Goal: Task Accomplishment & Management: Manage account settings

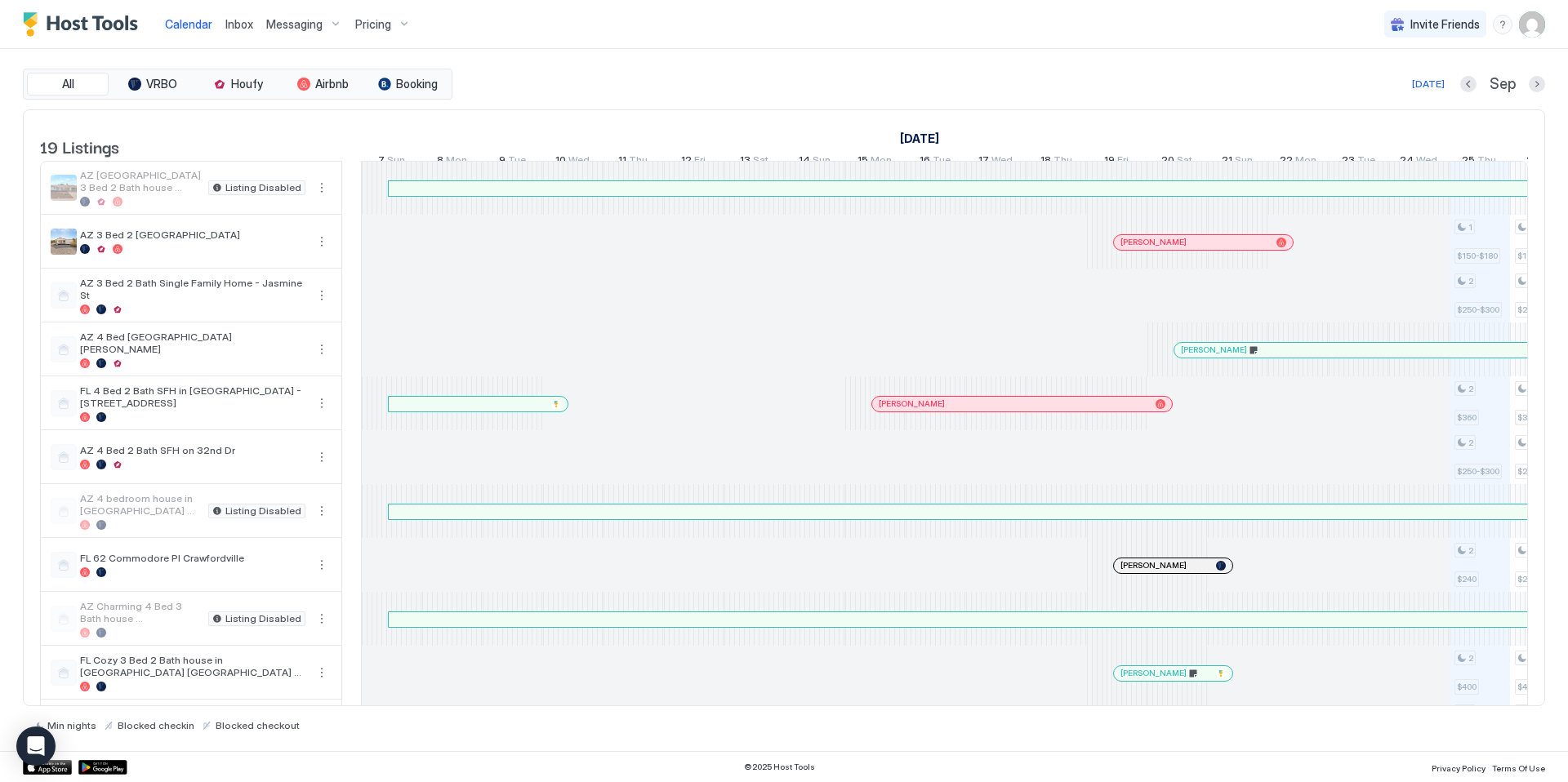
scroll to position [0, 907]
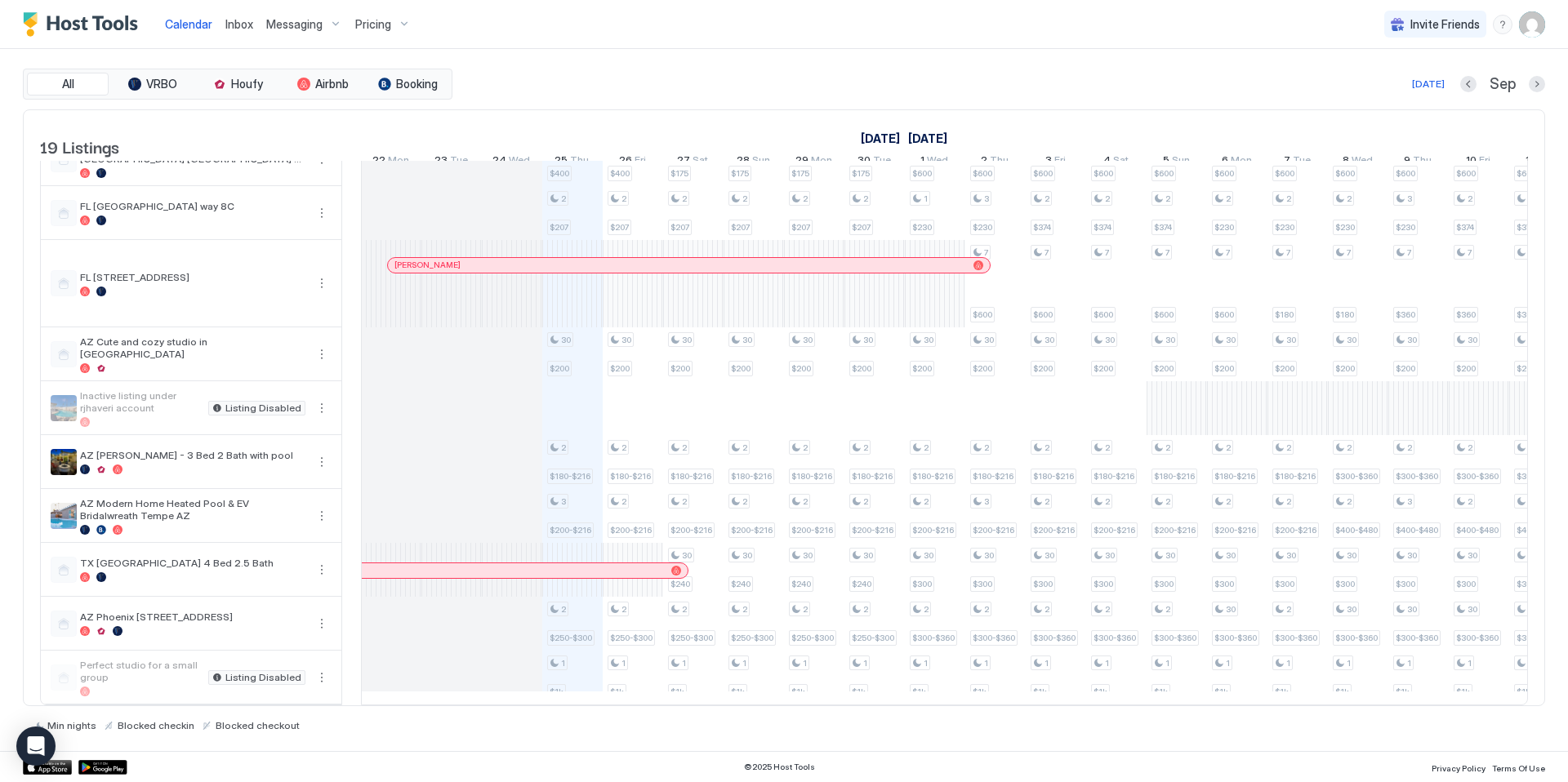
click at [403, 21] on div "Pricing" at bounding box center [383, 24] width 69 height 27
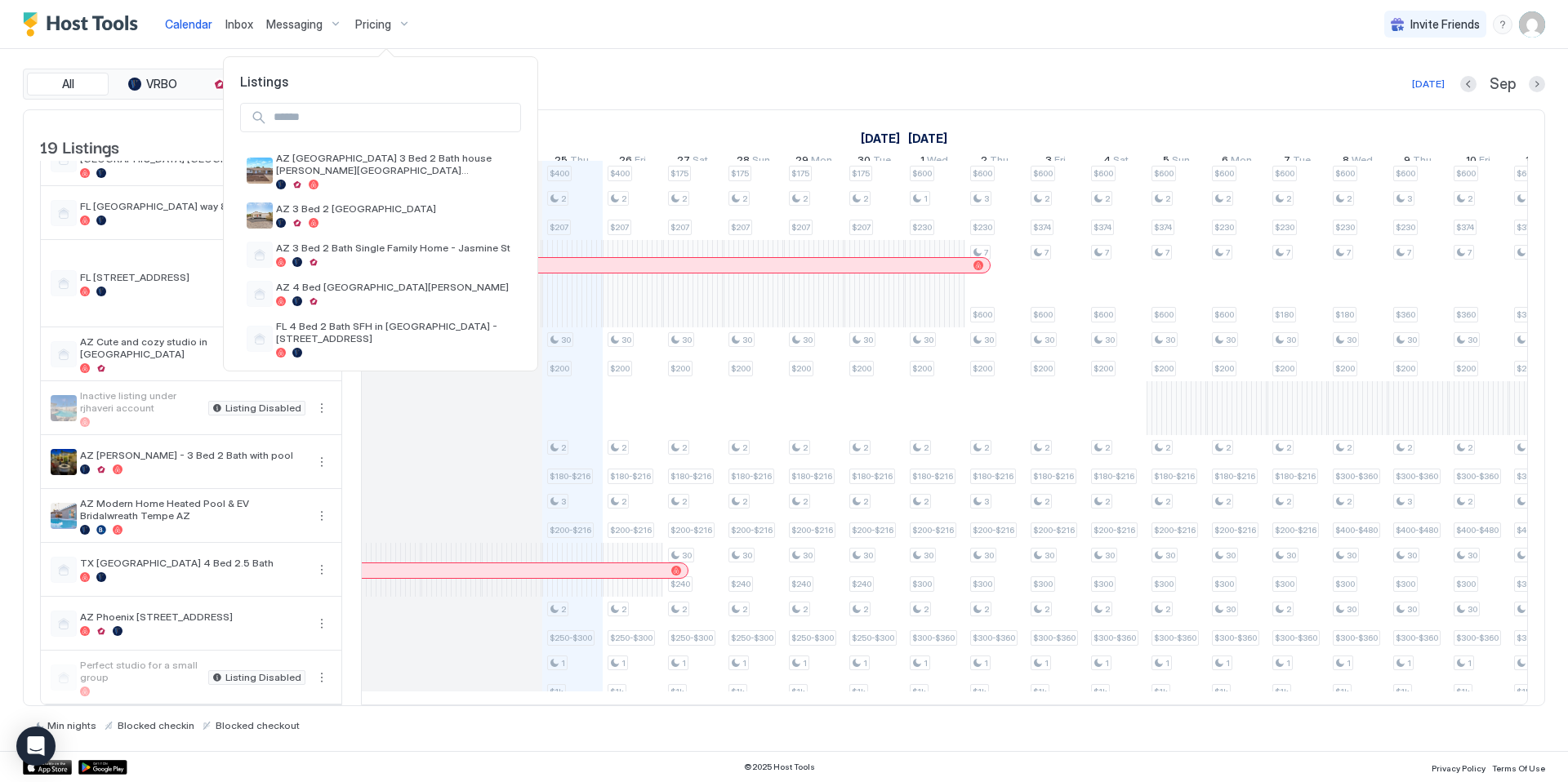
drag, startPoint x: 1120, startPoint y: 46, endPoint x: 1208, endPoint y: 49, distance: 88.1
click at [1171, 46] on div at bounding box center [784, 391] width 1568 height 782
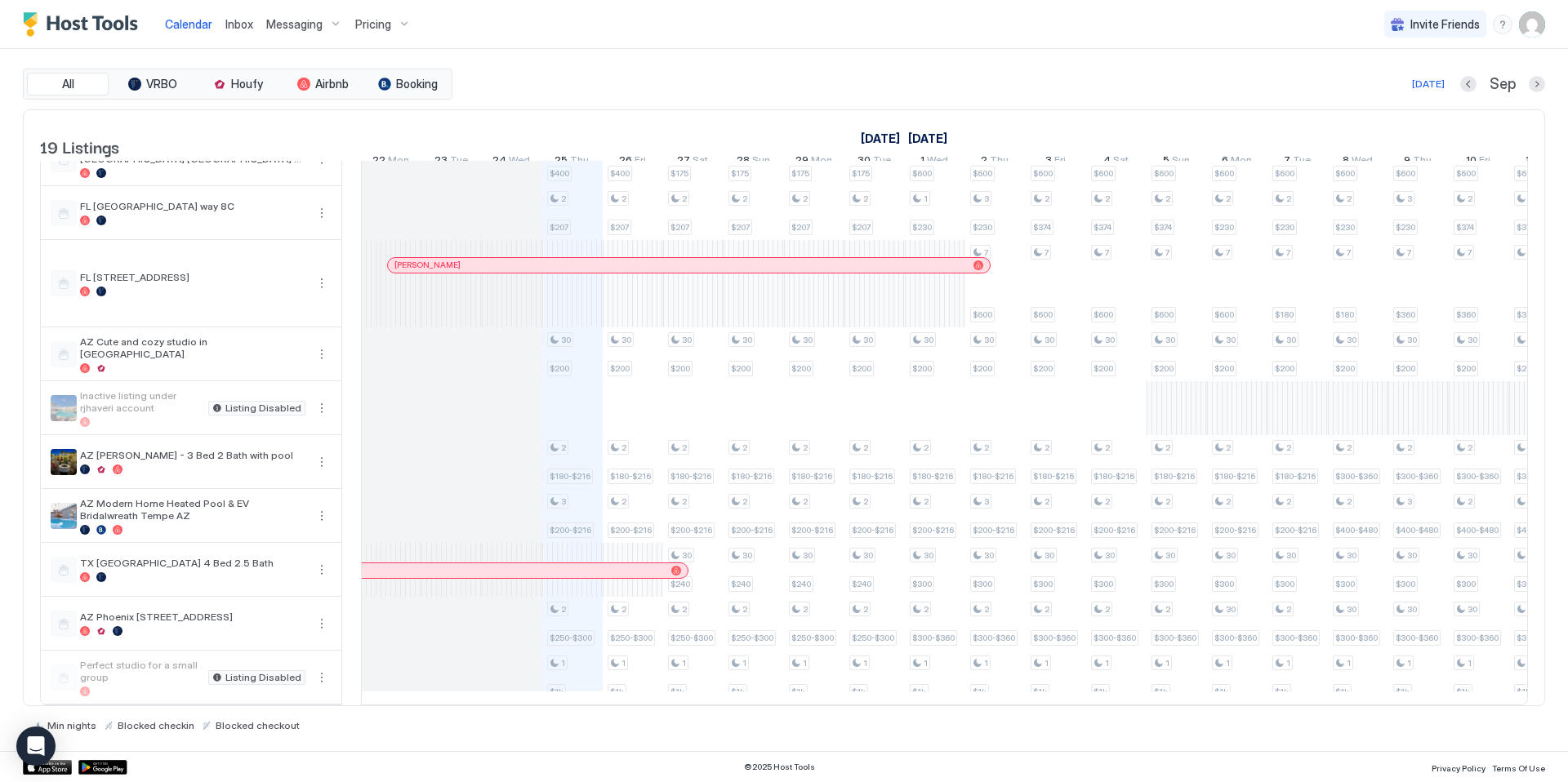
click at [1536, 32] on img "User profile" at bounding box center [1531, 24] width 26 height 26
click at [1397, 95] on span "Settings" at bounding box center [1384, 91] width 44 height 15
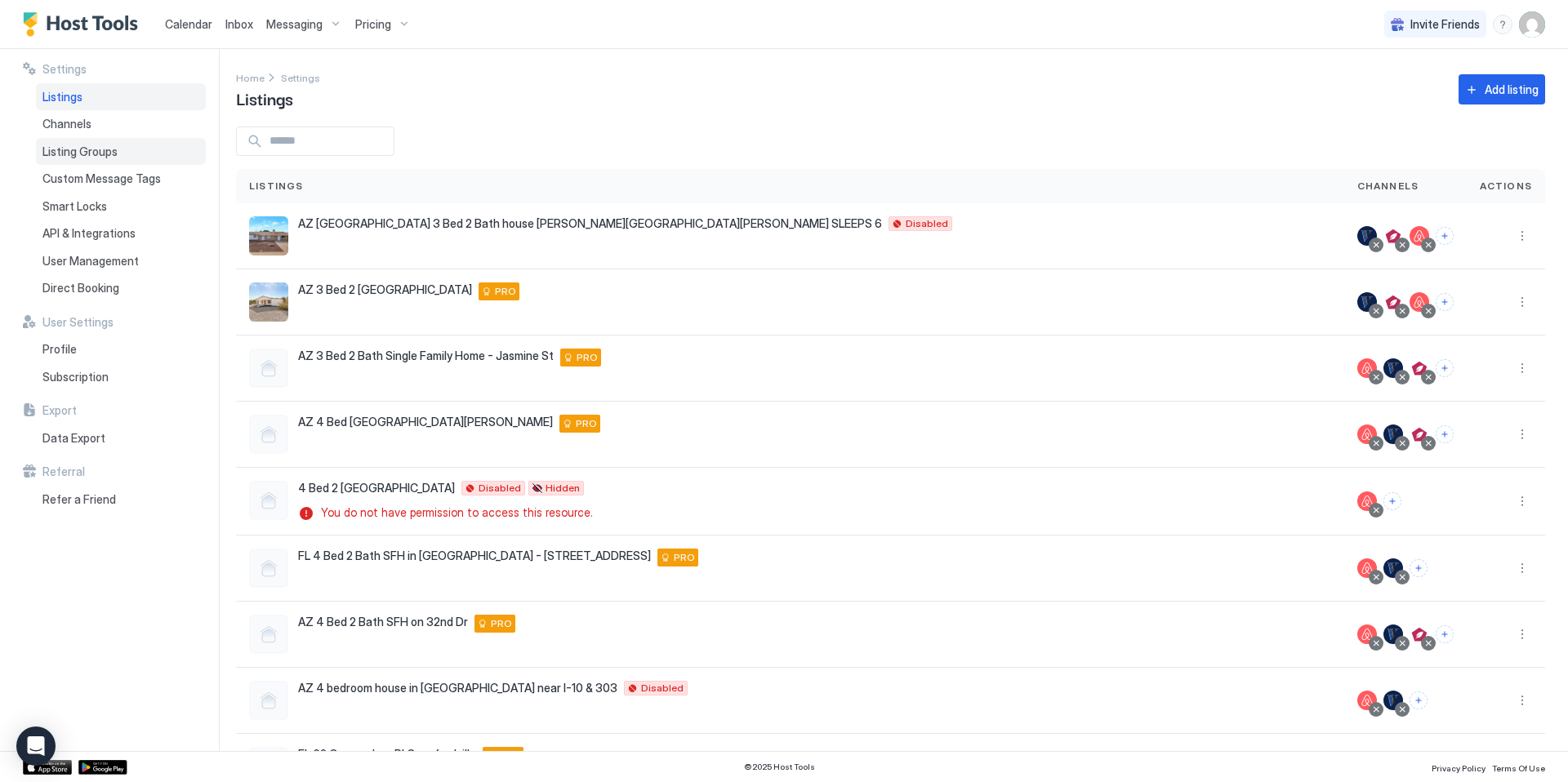
click at [90, 151] on span "Listing Groups" at bounding box center [80, 152] width 75 height 15
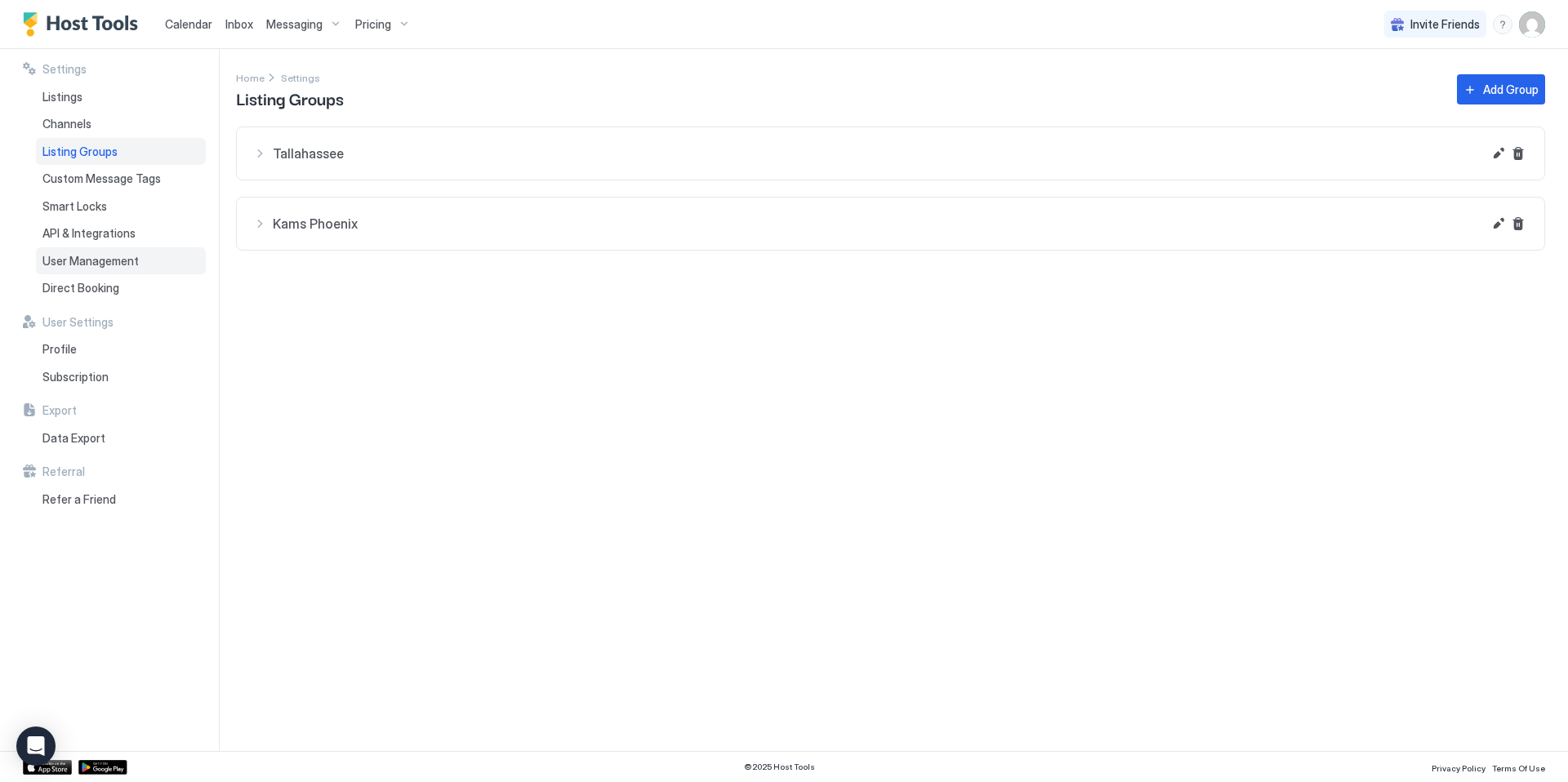
click at [86, 261] on span "User Management" at bounding box center [91, 261] width 96 height 15
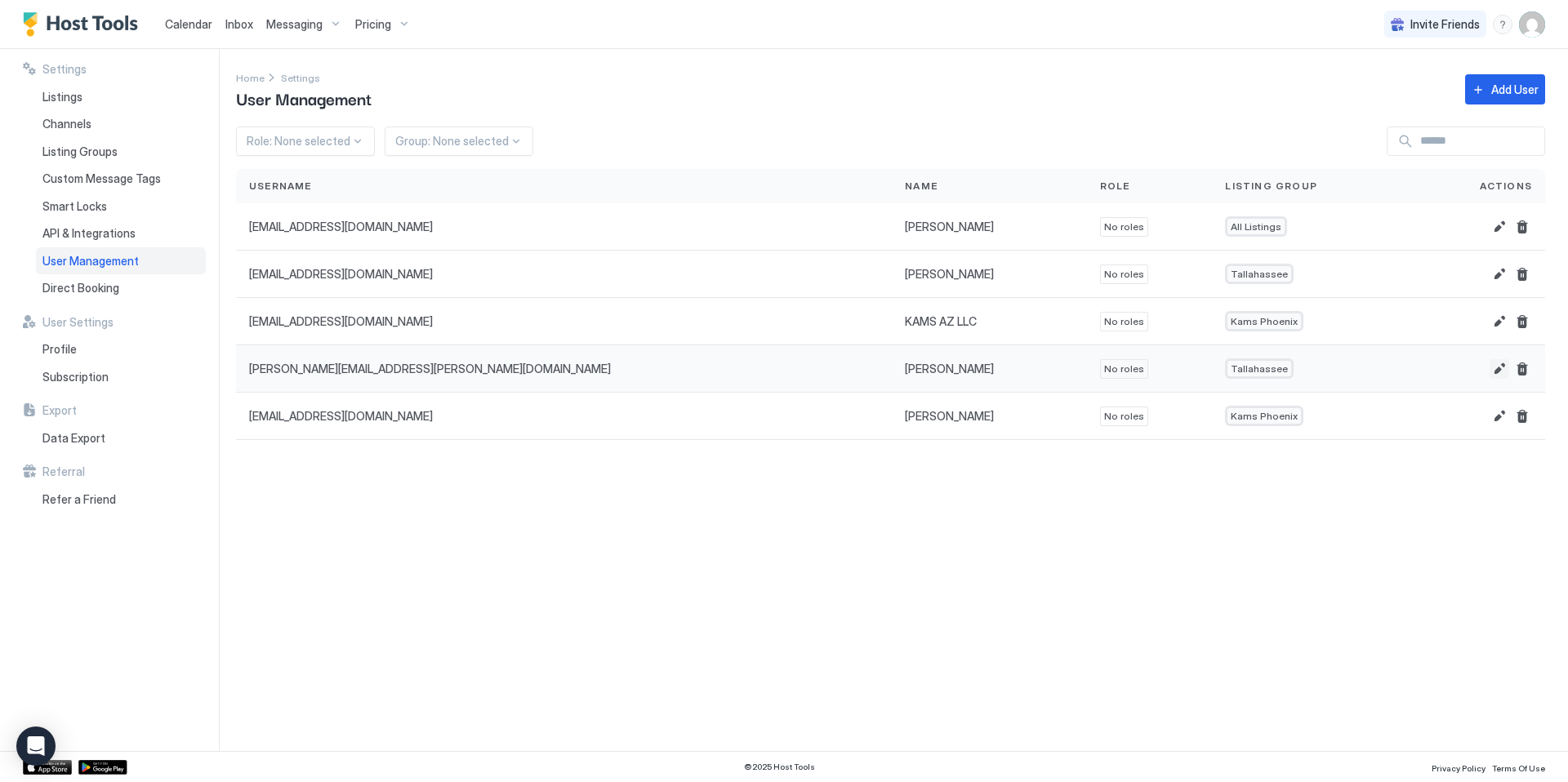
click at [1496, 371] on button "Edit" at bounding box center [1499, 369] width 20 height 20
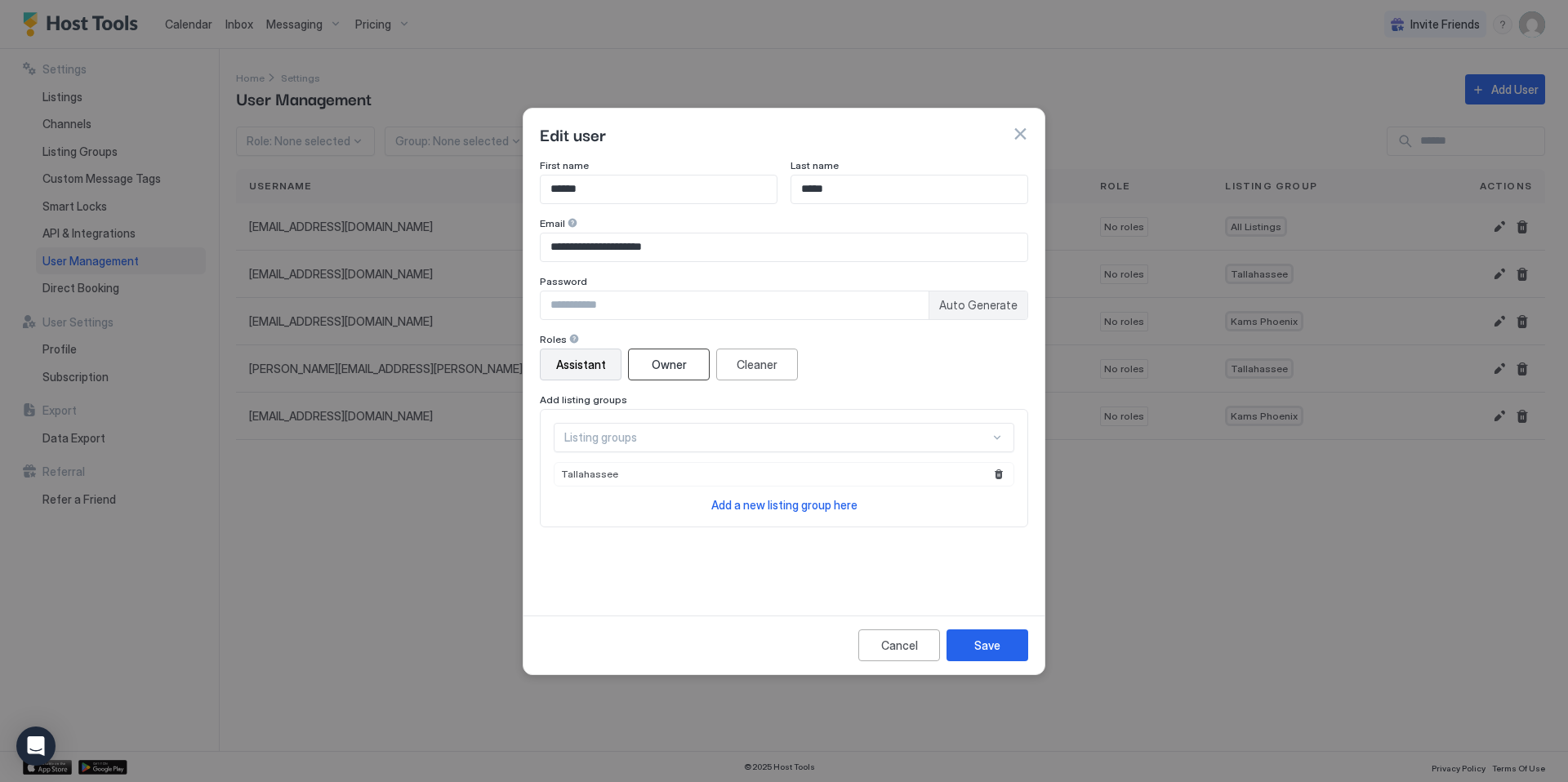
click at [668, 366] on div "Owner" at bounding box center [669, 364] width 35 height 17
click at [989, 648] on div "Save" at bounding box center [987, 645] width 26 height 17
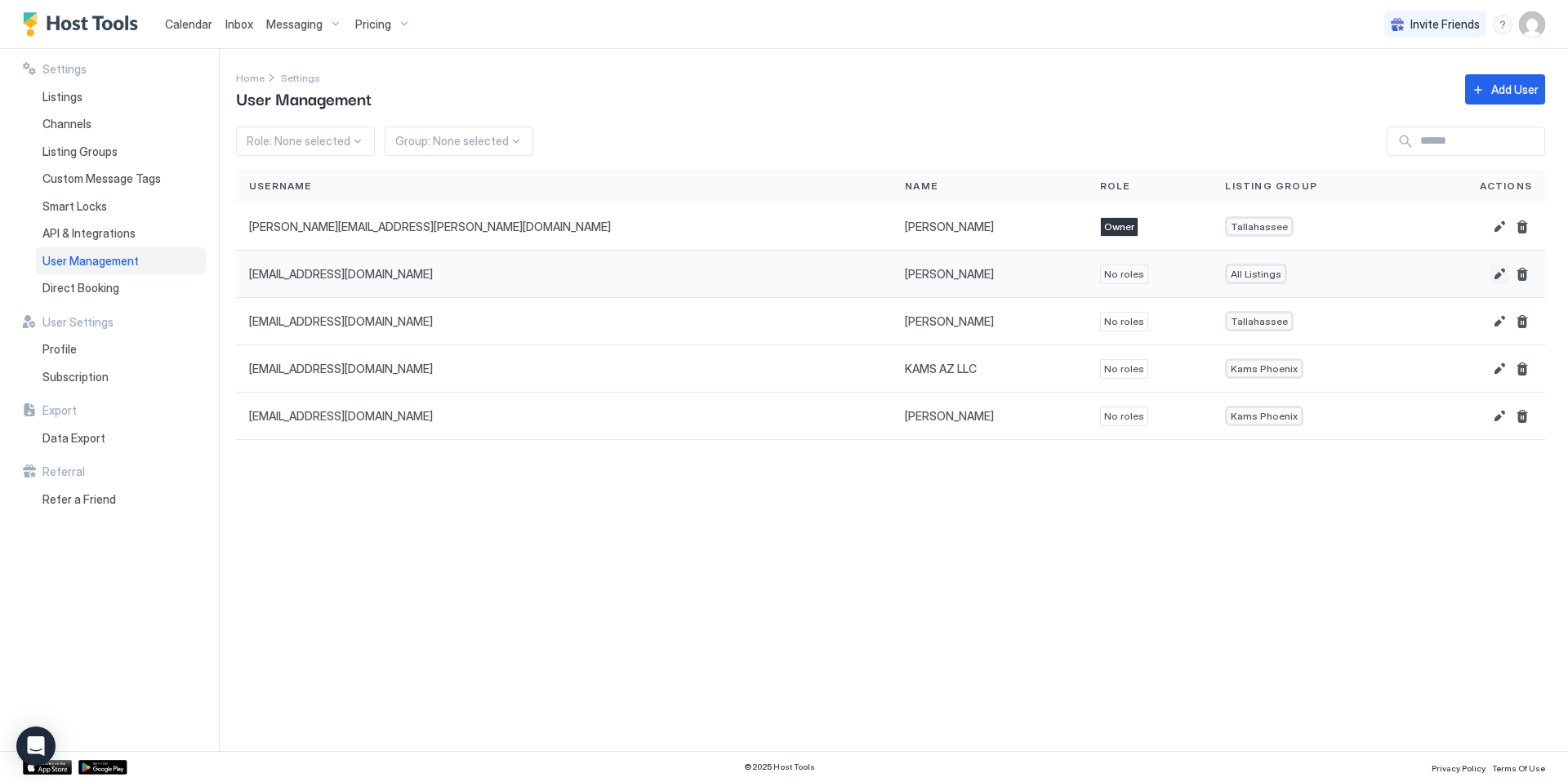
click at [1497, 275] on button "Edit" at bounding box center [1499, 275] width 20 height 20
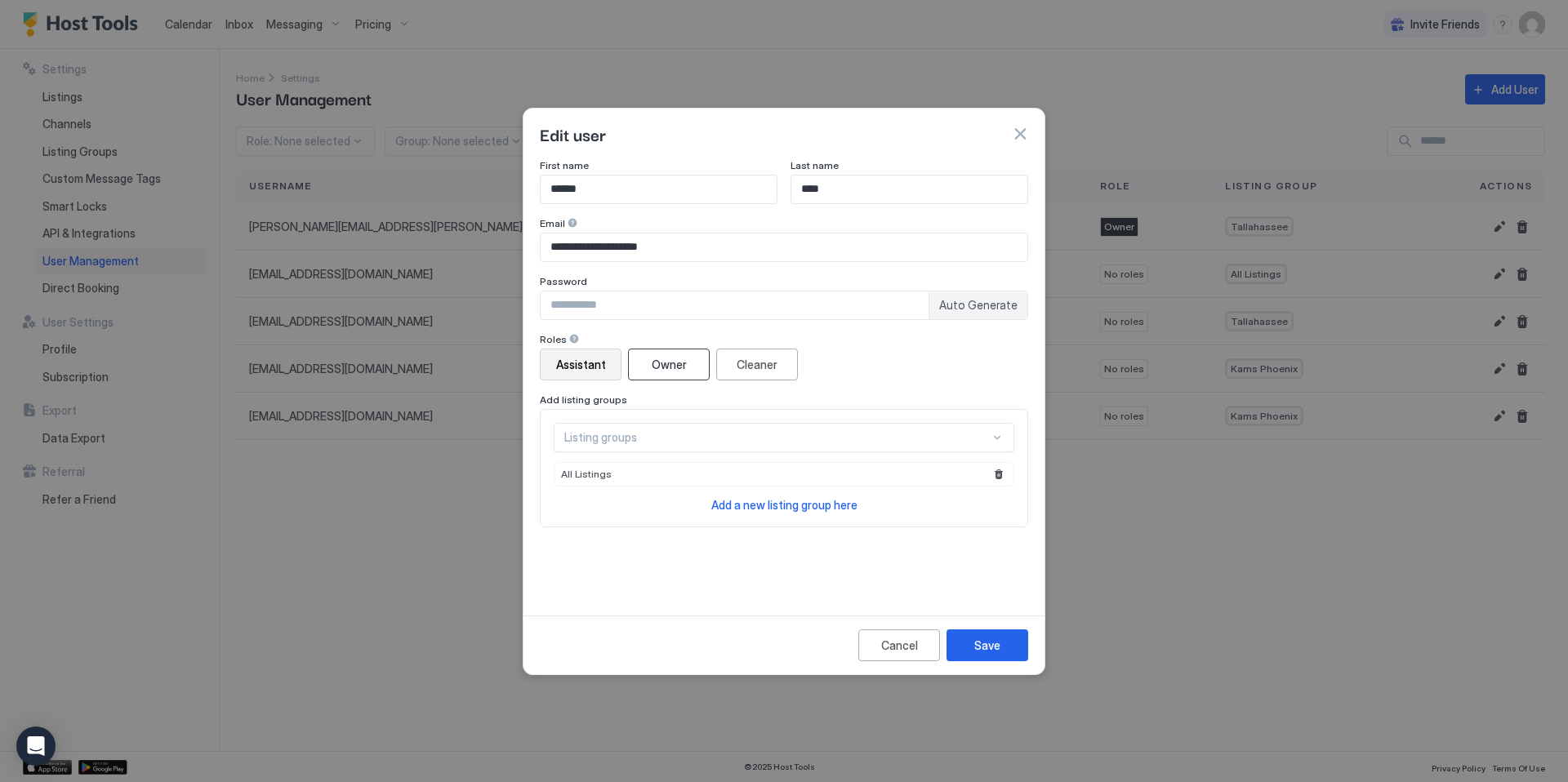
click at [674, 358] on div "Owner" at bounding box center [669, 364] width 35 height 17
click at [1017, 138] on button "button" at bounding box center [1020, 134] width 17 height 17
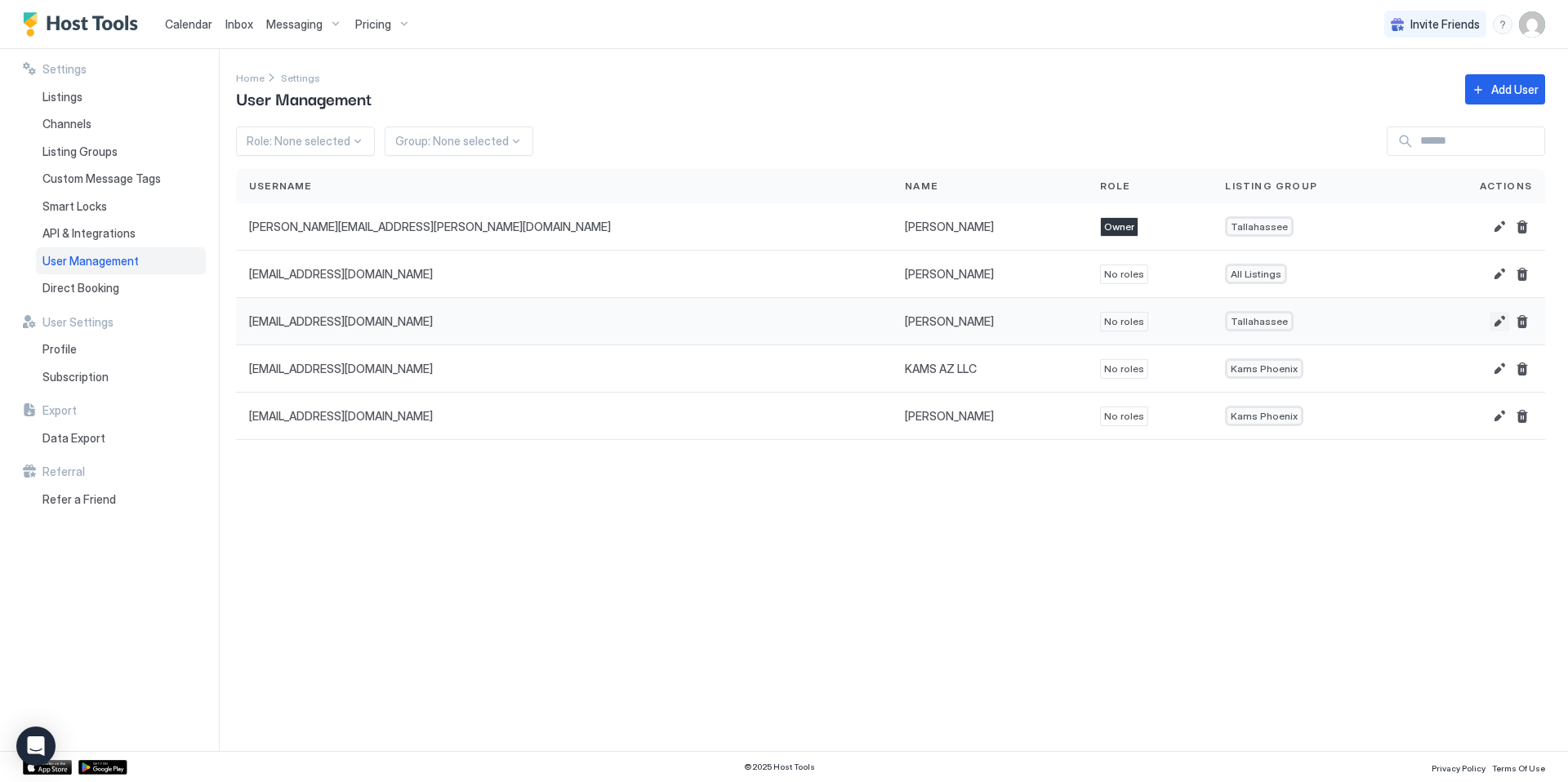
click at [1498, 324] on button "Edit" at bounding box center [1499, 322] width 20 height 20
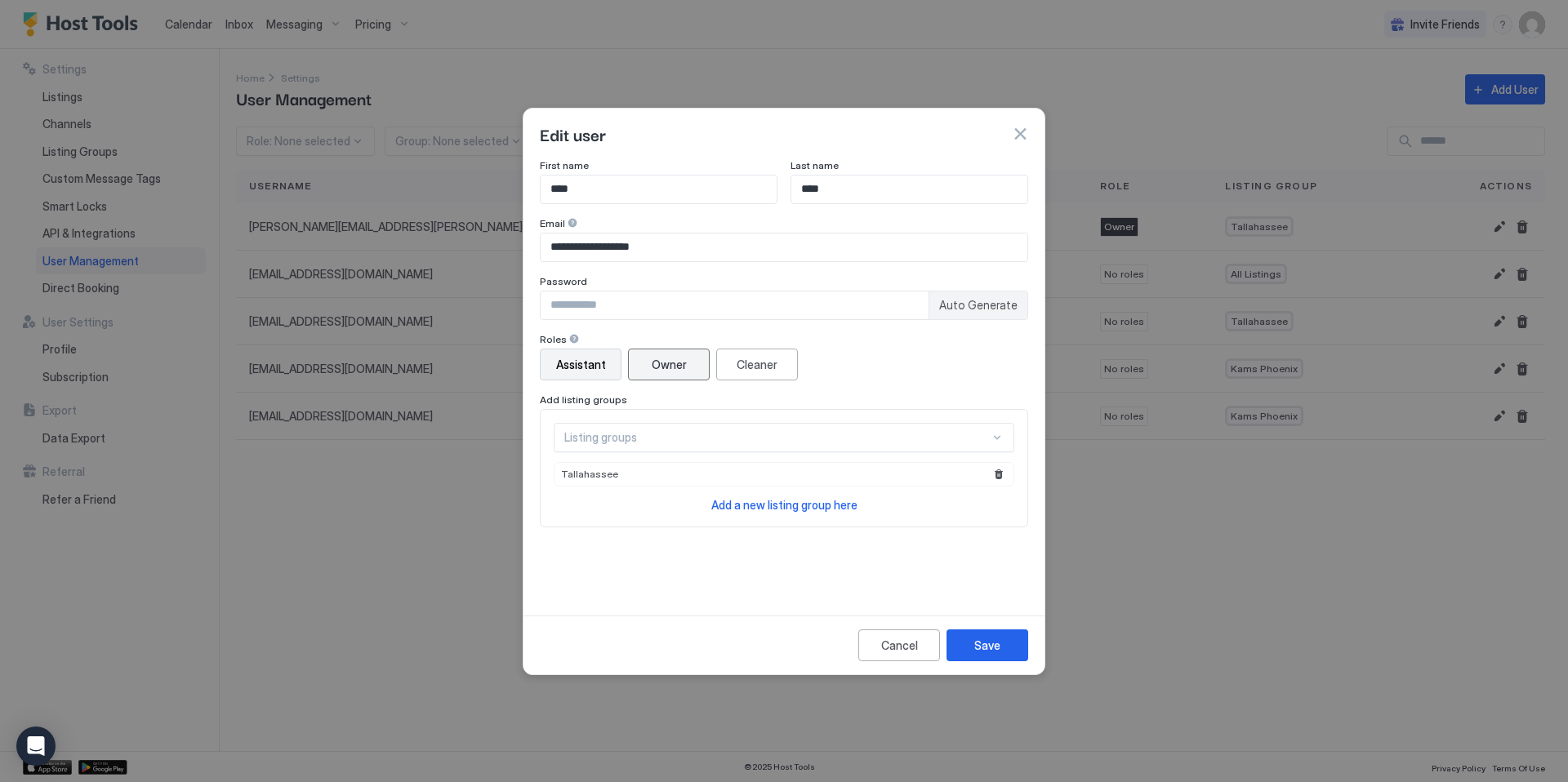
click at [679, 367] on div "Owner" at bounding box center [669, 364] width 35 height 17
click at [1002, 649] on button "Save" at bounding box center [987, 645] width 81 height 32
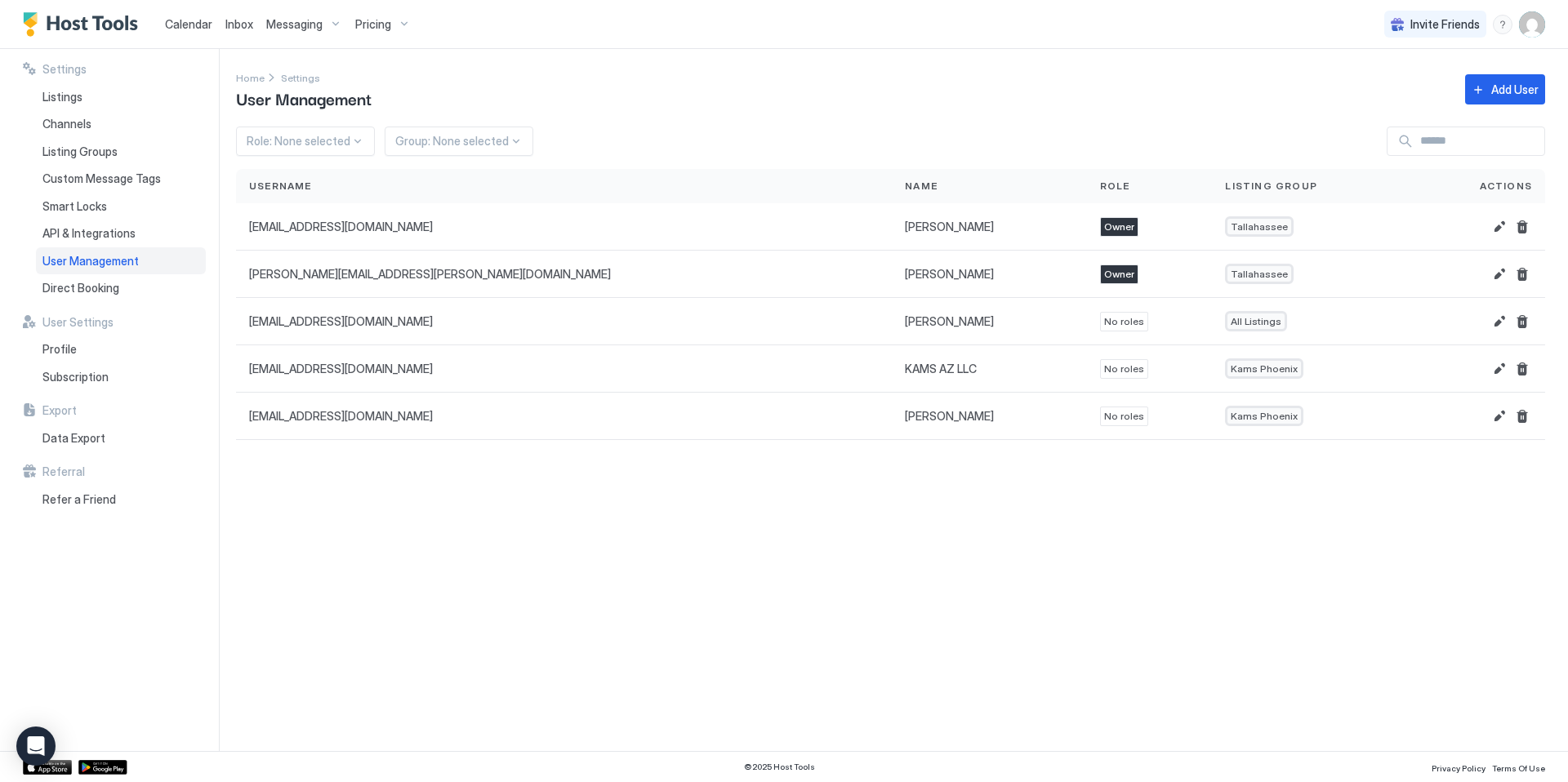
click at [182, 24] on span "Calendar" at bounding box center [189, 24] width 47 height 14
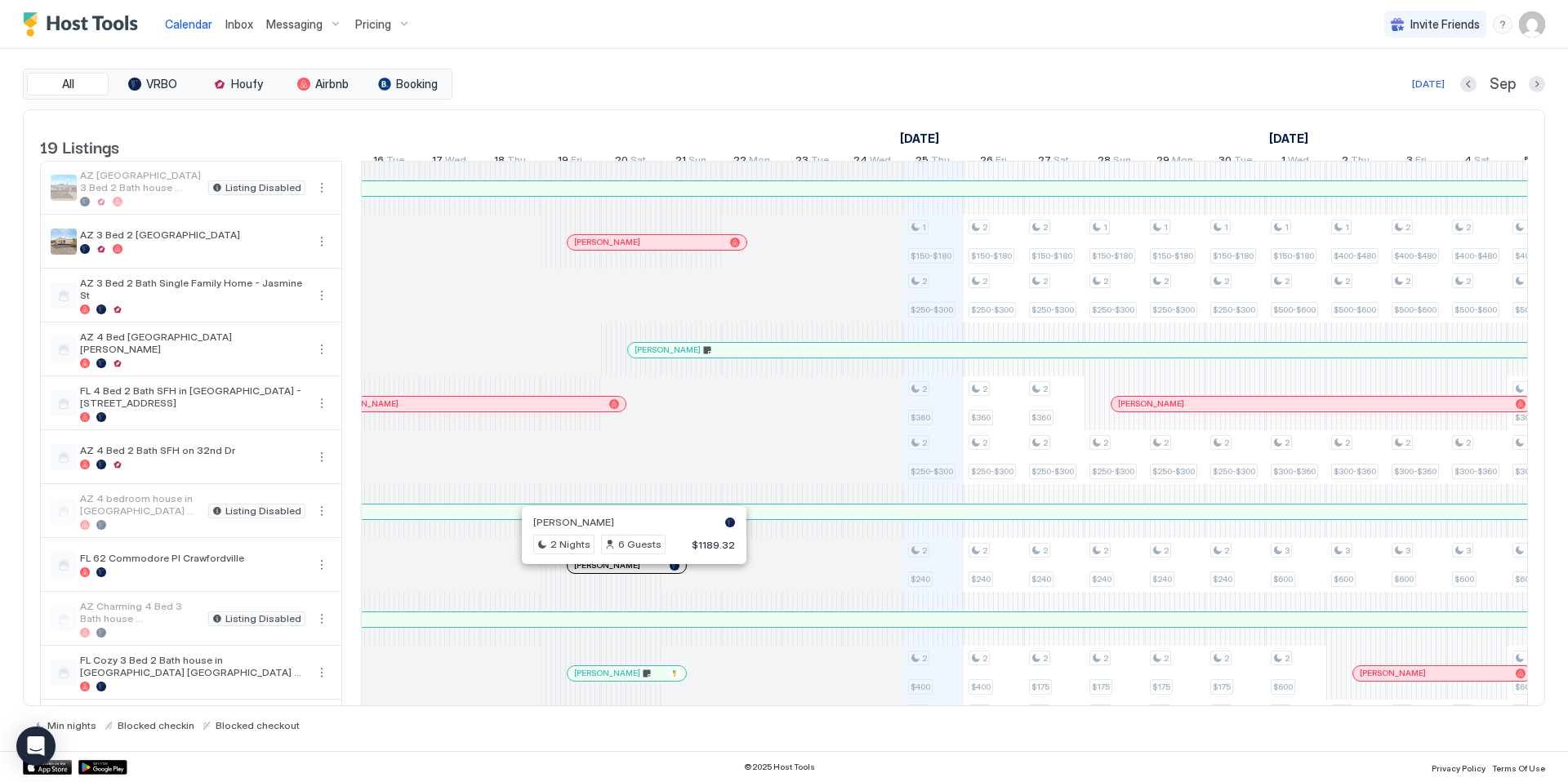
click at [628, 572] on div at bounding box center [628, 566] width 13 height 13
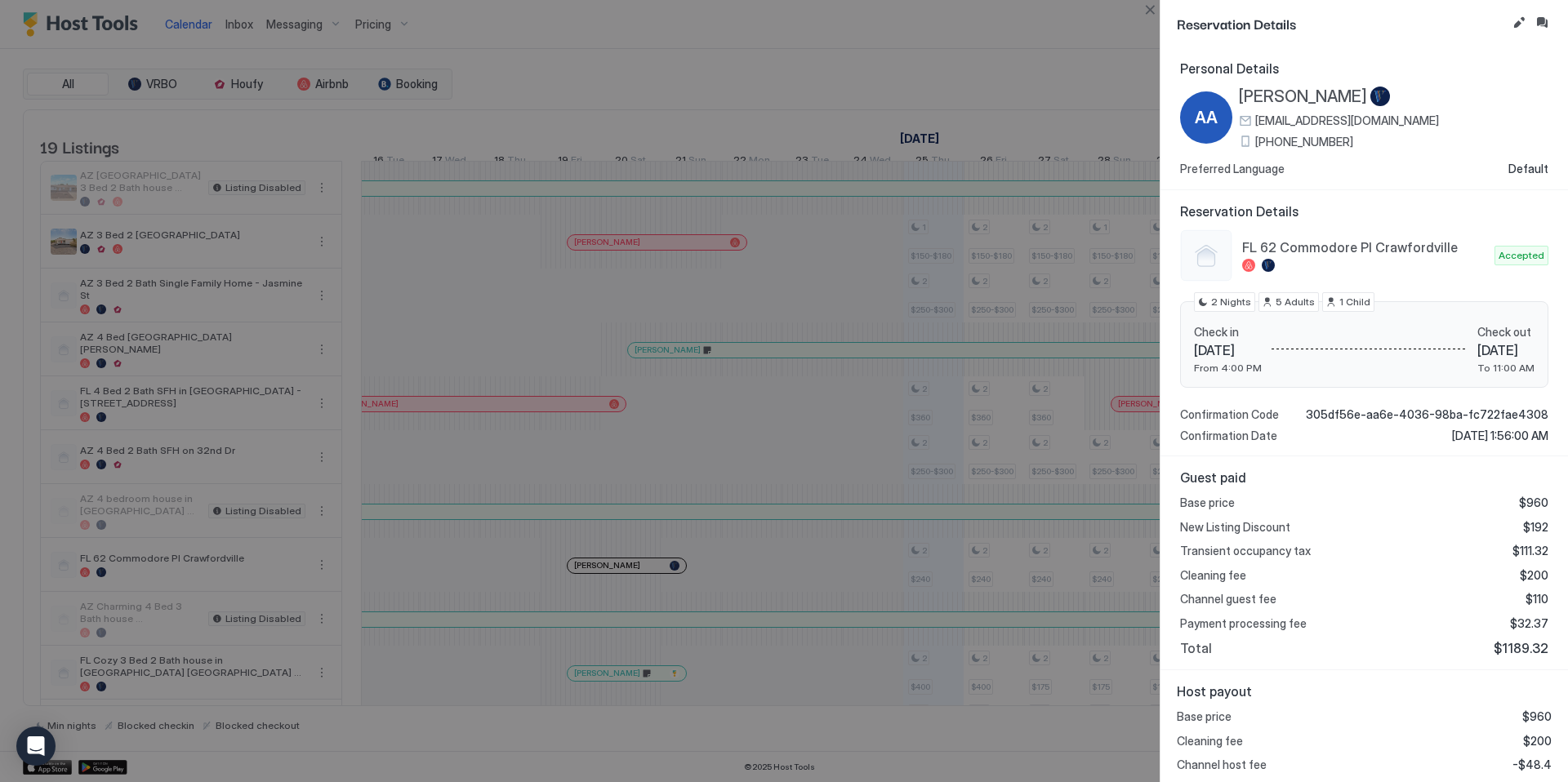
click at [618, 682] on div at bounding box center [784, 391] width 1568 height 782
click at [646, 688] on div at bounding box center [784, 391] width 1568 height 782
click at [638, 691] on div at bounding box center [784, 391] width 1568 height 782
click at [1151, 9] on button "Close" at bounding box center [1150, 10] width 20 height 20
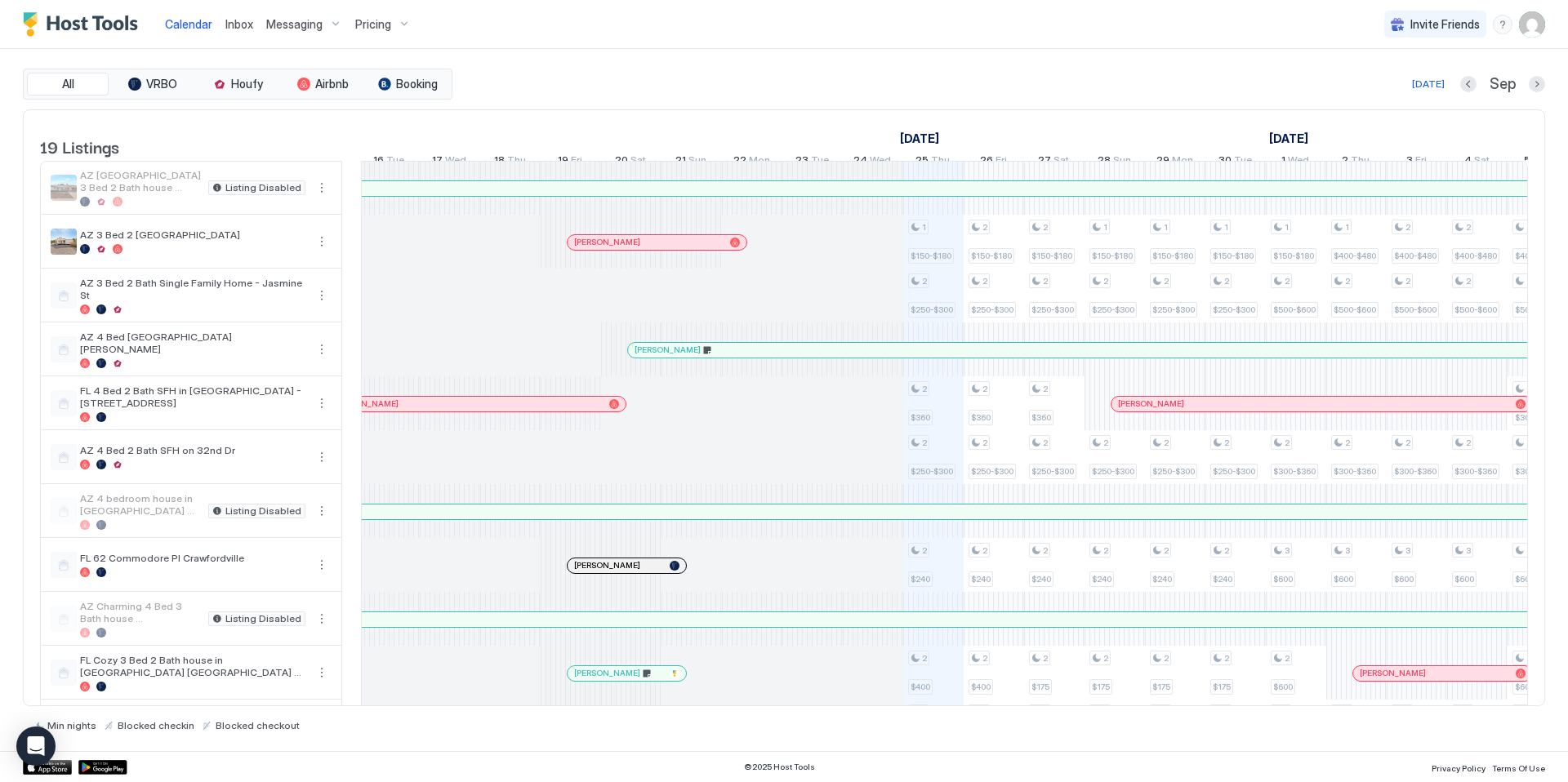
click at [653, 680] on div at bounding box center [653, 673] width 13 height 13
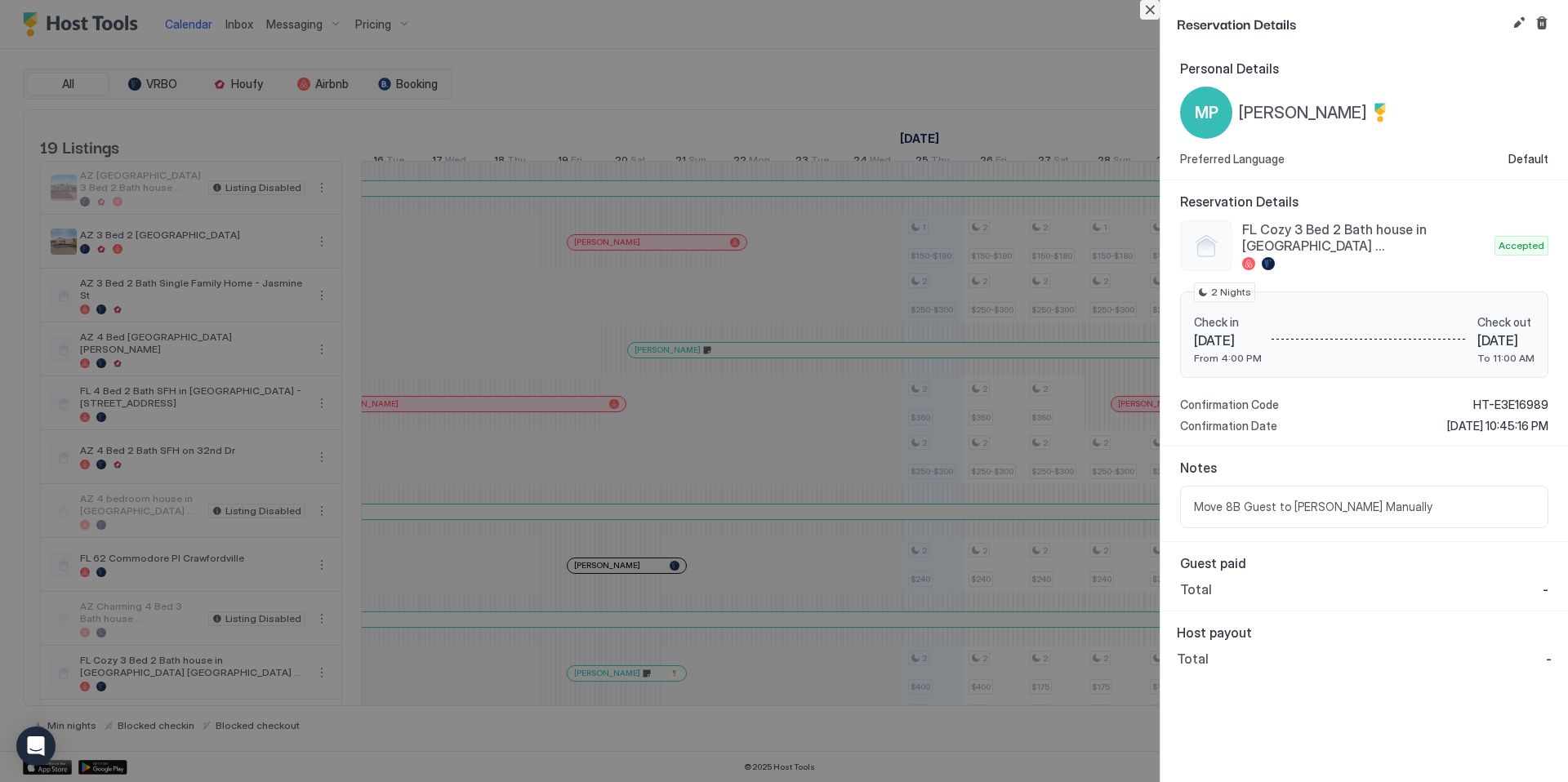
click at [1153, 10] on button "Close" at bounding box center [1150, 10] width 20 height 20
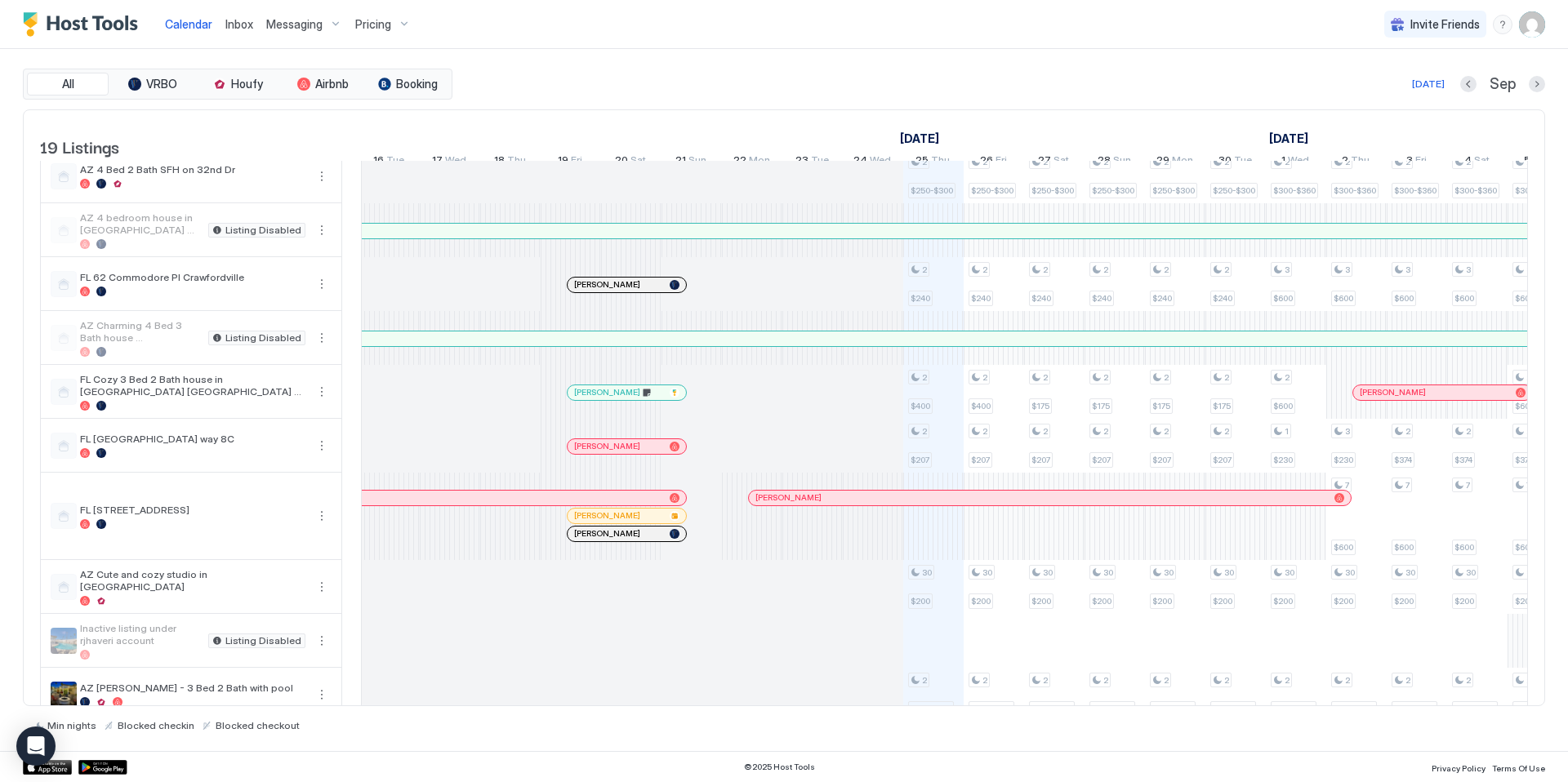
scroll to position [308, 0]
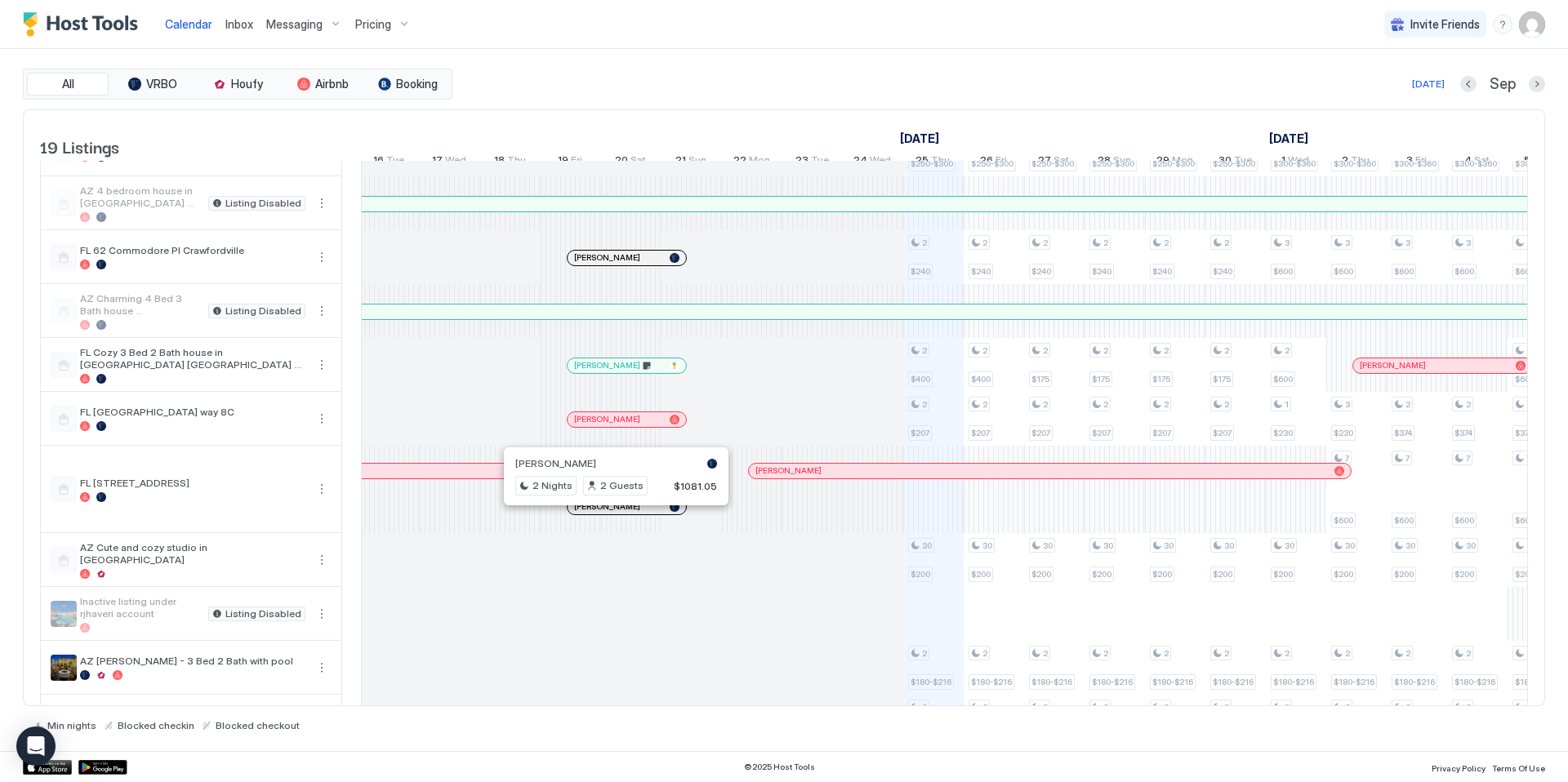
click at [610, 513] on div at bounding box center [610, 507] width 13 height 13
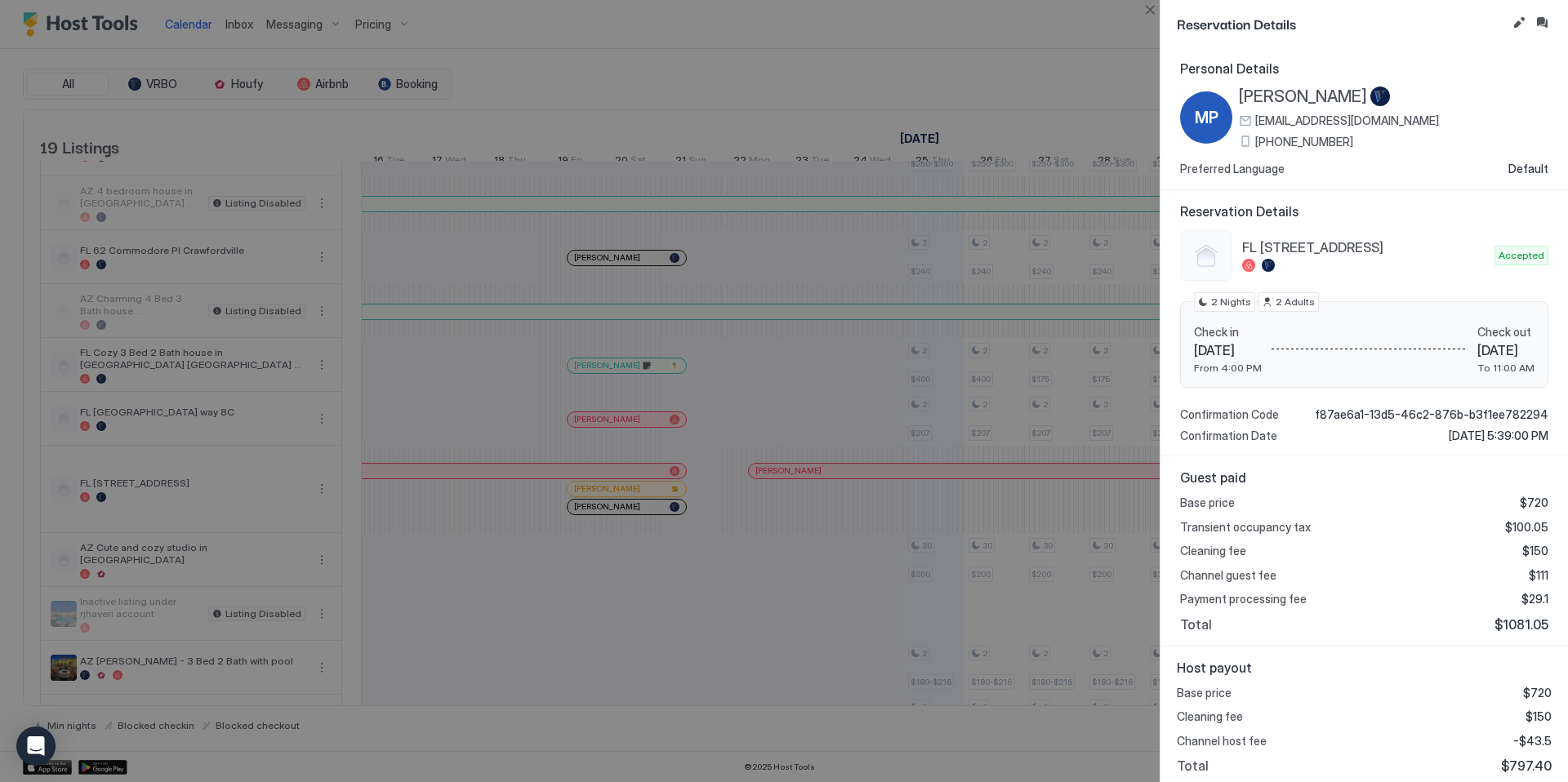
scroll to position [5, 0]
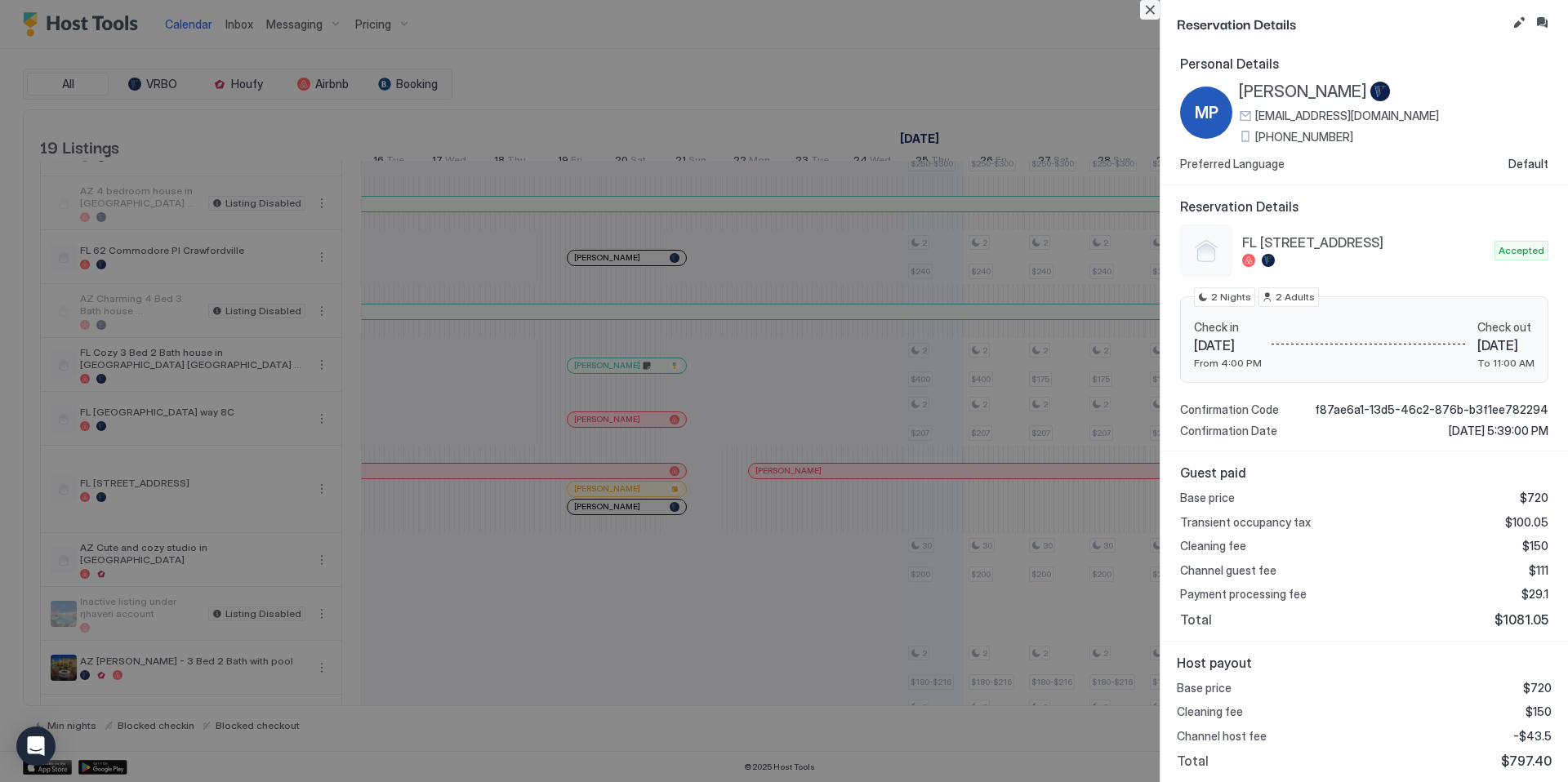
click at [1149, 12] on button "Close" at bounding box center [1150, 10] width 20 height 20
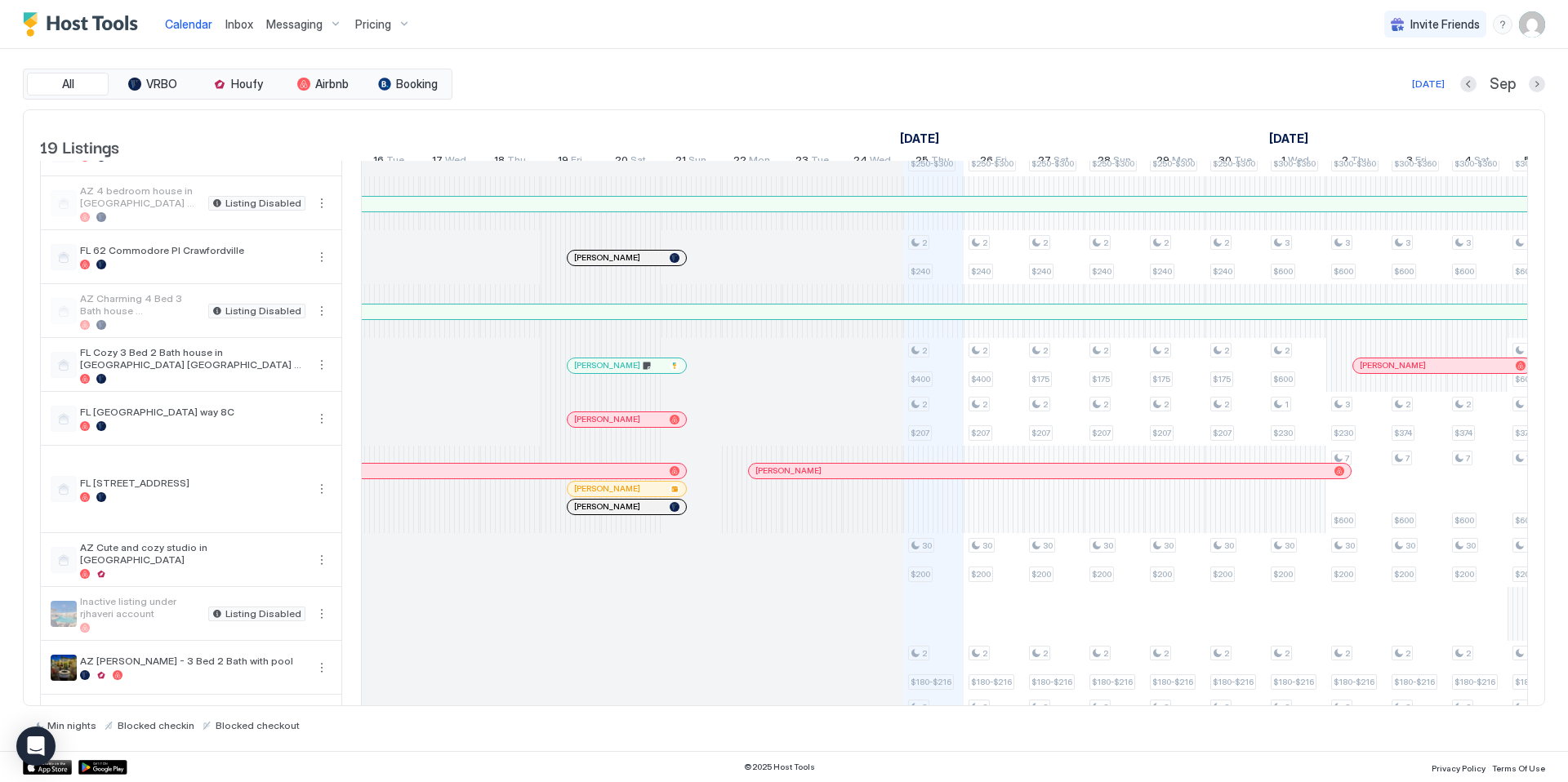
click at [623, 265] on div at bounding box center [623, 258] width 13 height 13
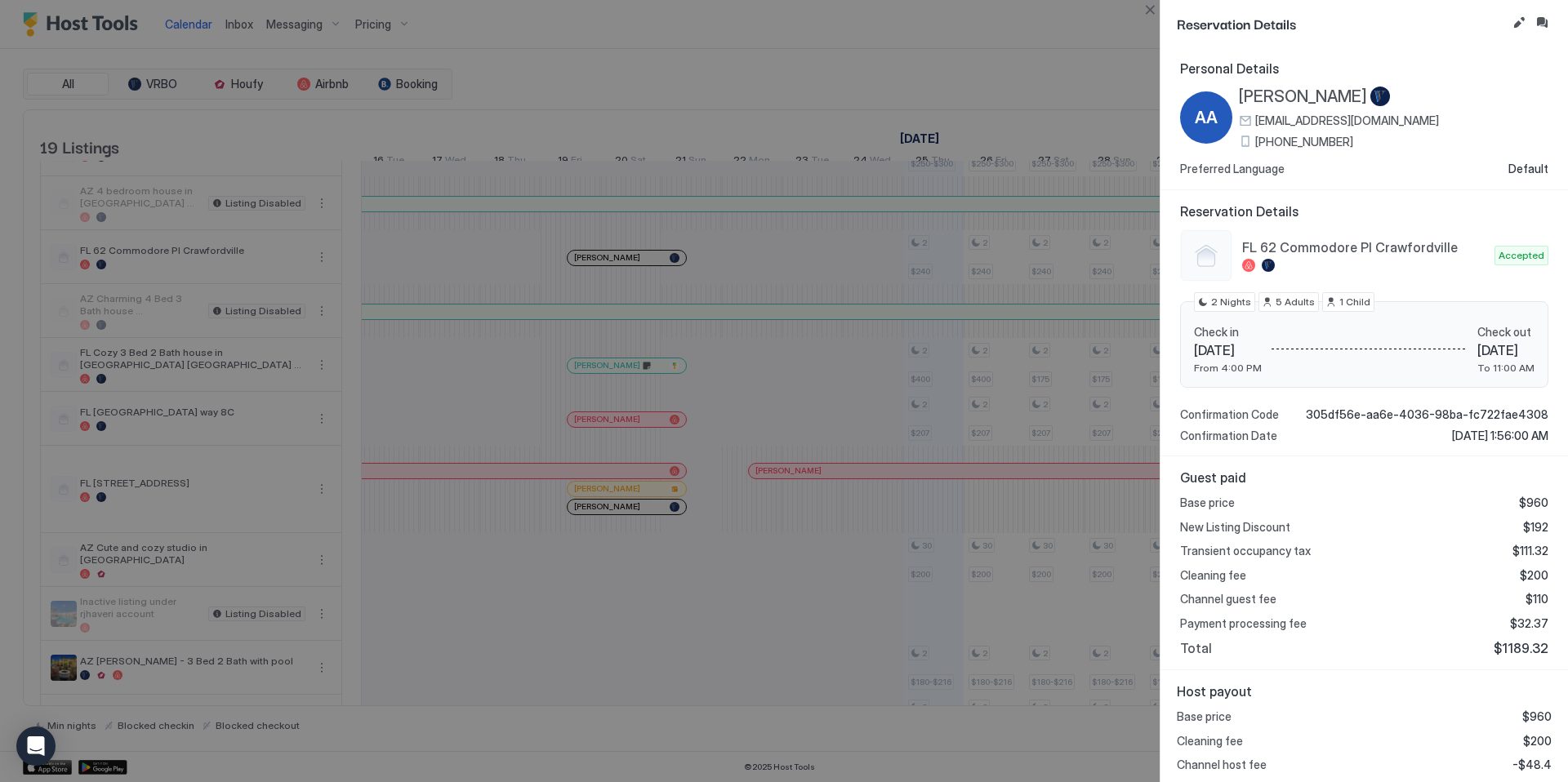
scroll to position [29, 0]
